Goal: Task Accomplishment & Management: Use online tool/utility

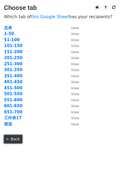
click at [16, 139] on link "← Back" at bounding box center [13, 139] width 18 height 8
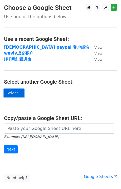
click at [18, 92] on link "Select..." at bounding box center [14, 93] width 20 height 8
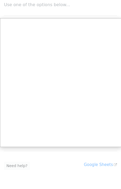
scroll to position [12, 0]
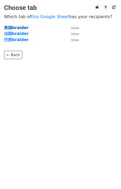
click at [20, 28] on strong "美国braider" at bounding box center [16, 27] width 25 height 5
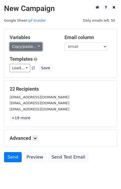
click at [36, 46] on link "Copy/paste..." at bounding box center [26, 47] width 33 height 8
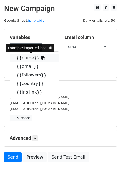
click at [41, 58] on icon at bounding box center [43, 58] width 4 height 4
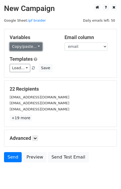
click at [38, 47] on link "Copy/paste..." at bounding box center [26, 47] width 33 height 8
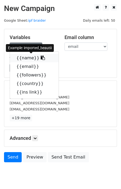
click at [41, 59] on icon at bounding box center [43, 58] width 4 height 4
